Goal: Information Seeking & Learning: Learn about a topic

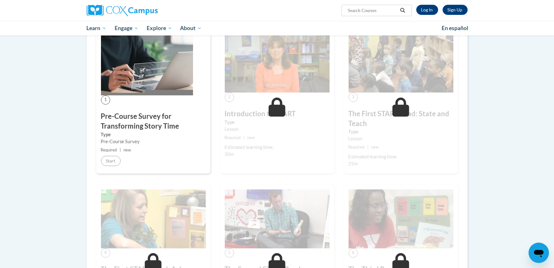
scroll to position [127, 0]
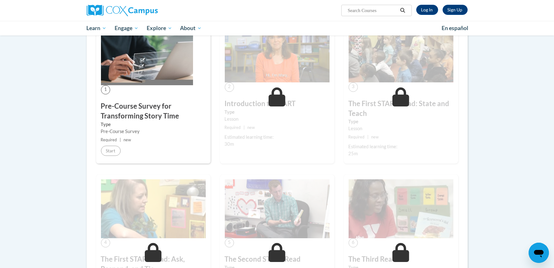
click at [68, 189] on body "Sign Up Log In Search Search... Toggle navigation My Learning My Learning My Co…" at bounding box center [277, 268] width 554 height 790
click at [166, 138] on small "Required | new" at bounding box center [153, 140] width 105 height 7
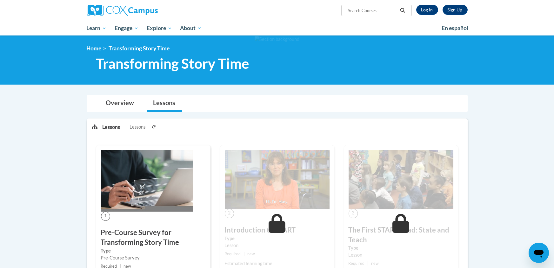
scroll to position [0, 0]
click at [116, 177] on img at bounding box center [147, 181] width 92 height 62
click at [137, 206] on img at bounding box center [147, 181] width 92 height 62
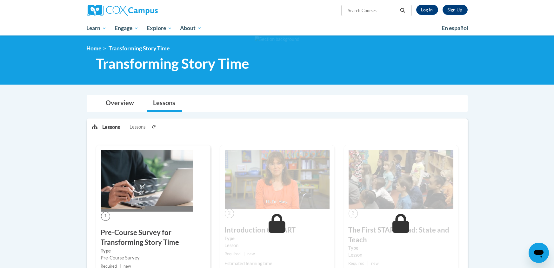
click at [277, 218] on icon at bounding box center [276, 223] width 17 height 19
click at [136, 225] on div "1 Pre-Course Survey for Transforming Story Time Type Pre-Course Survey Required…" at bounding box center [153, 218] width 114 height 145
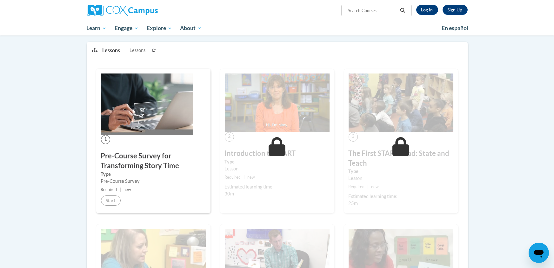
scroll to position [89, 0]
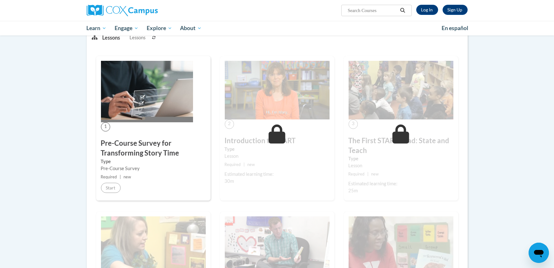
click at [125, 179] on small "Required | new" at bounding box center [153, 177] width 105 height 7
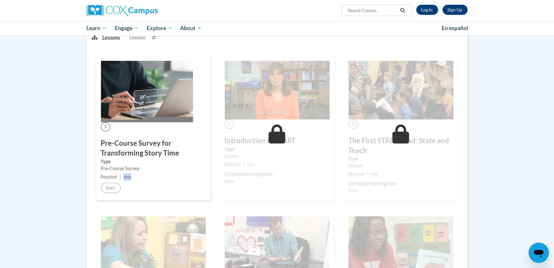
click at [125, 179] on small "Required | new" at bounding box center [153, 177] width 105 height 7
click at [104, 193] on div "1 Pre-Course Survey for Transforming Story Time Type Pre-Course Survey Required…" at bounding box center [153, 128] width 114 height 145
click at [124, 180] on small "Required | new" at bounding box center [153, 177] width 105 height 7
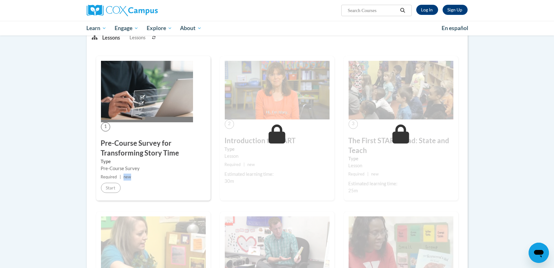
click at [124, 180] on small "Required | new" at bounding box center [153, 177] width 105 height 7
